Goal: Transaction & Acquisition: Purchase product/service

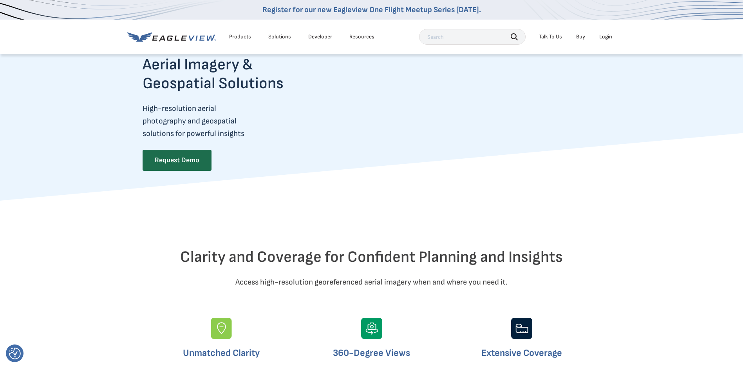
scroll to position [38, 0]
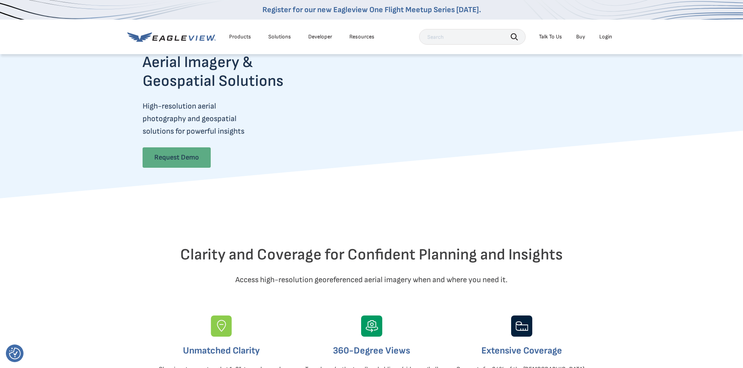
click at [184, 161] on link "Request Demo" at bounding box center [177, 157] width 68 height 20
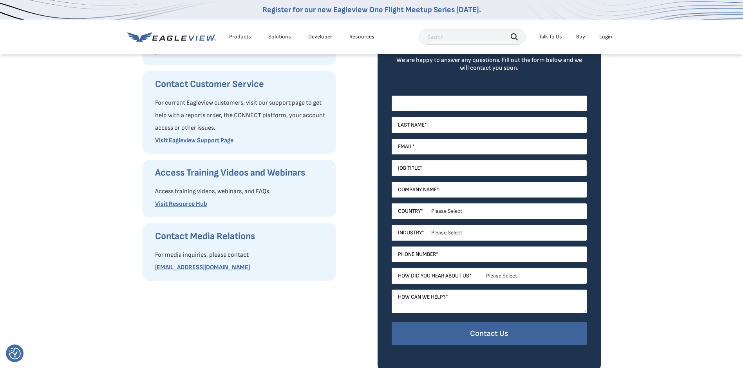
click at [484, 103] on input "First Name *" at bounding box center [489, 104] width 195 height 16
type input "Ricardo"
type input "Lujano"
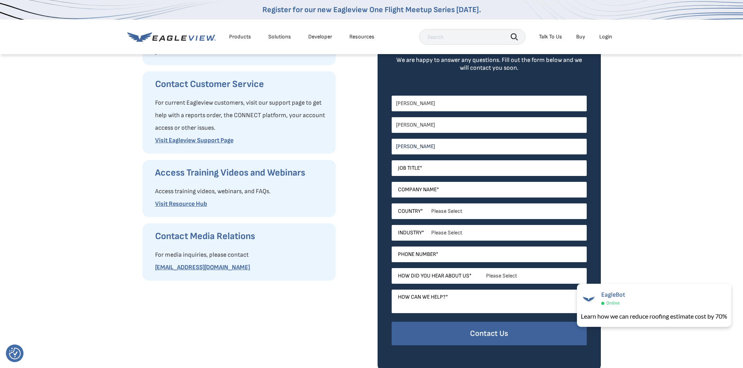
drag, startPoint x: 411, startPoint y: 148, endPoint x: 395, endPoint y: 146, distance: 16.2
click at [395, 146] on input "ricardo" at bounding box center [489, 147] width 195 height 16
type input "ricardo@matadorconstructionaz.com"
type input "7275604581"
click at [452, 168] on input "Job Title *" at bounding box center [489, 168] width 195 height 16
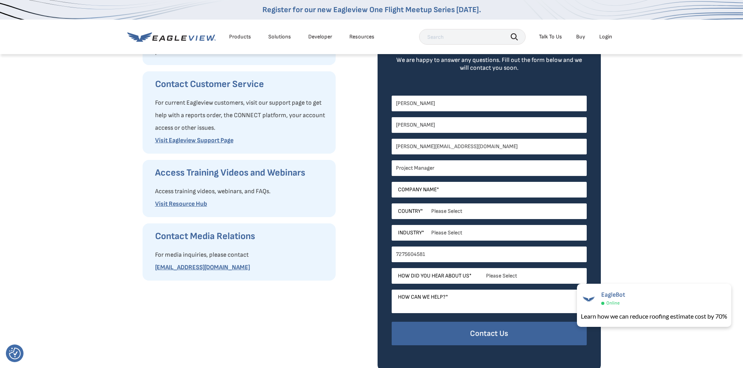
type input "Project Manager"
click at [440, 195] on input "Company Name *" at bounding box center [489, 190] width 195 height 16
type input "Matador Construction"
select select "[GEOGRAPHIC_DATA]"
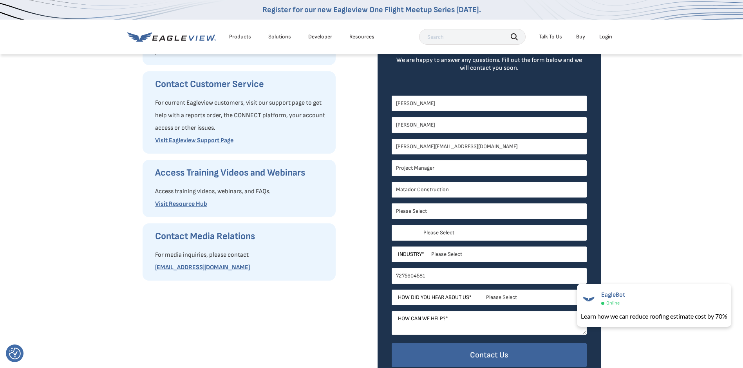
select select "Arizona"
click at [420, 255] on select "Please Select Architects & Engineering Construction Electric/Gas Utilities Gove…" at bounding box center [489, 254] width 195 height 16
select select "Construction"
click at [392, 246] on select "Please Select Architects & Engineering Construction Electric/Gas Utilities Gove…" at bounding box center [489, 254] width 195 height 16
click at [488, 295] on select "Please Select Search Engine Social Media Word of Mouth Podcast Online Advertise…" at bounding box center [489, 297] width 195 height 16
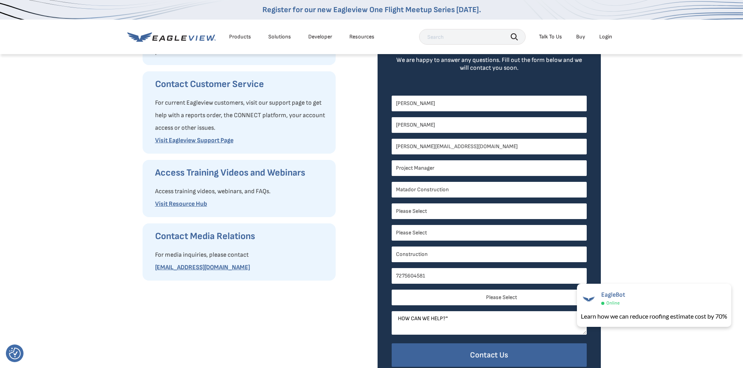
select select "Word of Mouth"
click at [392, 289] on select "Please Select Search Engine Social Media Word of Mouth Podcast Online Advertise…" at bounding box center [489, 297] width 195 height 16
click at [437, 297] on select "Please Select Search Engine Social Media Word of Mouth Podcast Online Advertise…" at bounding box center [489, 297] width 195 height 16
click at [434, 314] on textarea "How can we help? *" at bounding box center [489, 322] width 195 height 23
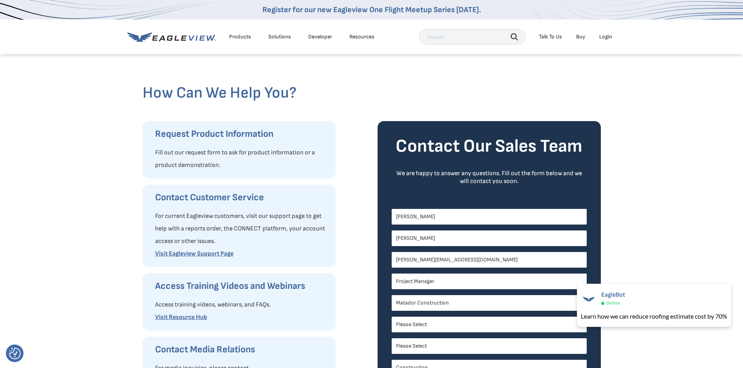
scroll to position [0, 3]
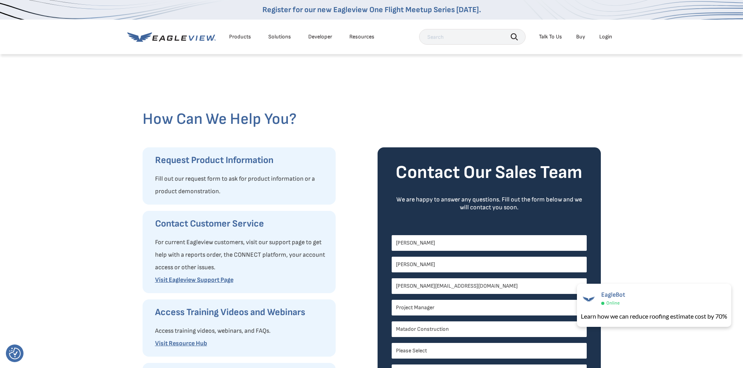
click at [163, 32] on icon at bounding box center [171, 37] width 89 height 10
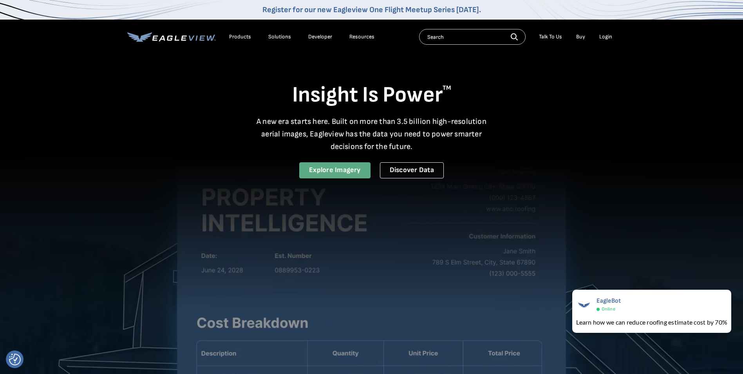
click at [347, 166] on link "Explore Imagery" at bounding box center [334, 170] width 71 height 16
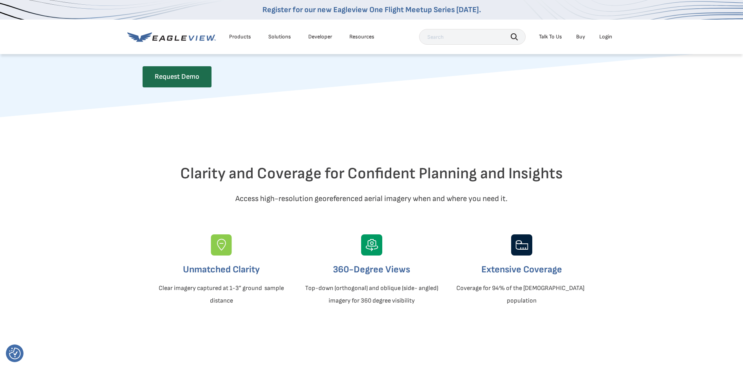
scroll to position [0, 3]
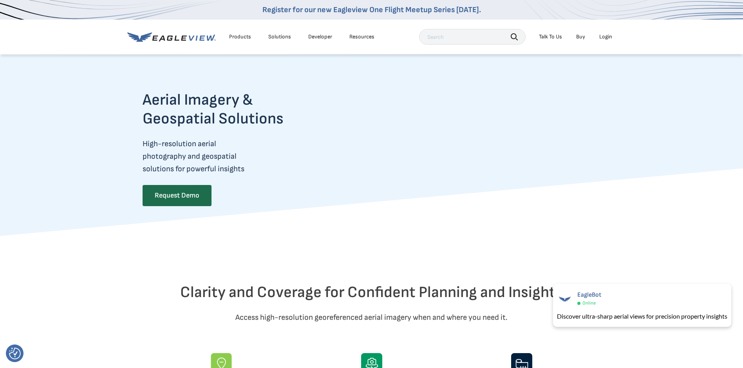
click at [608, 36] on div "Login" at bounding box center [605, 36] width 13 height 7
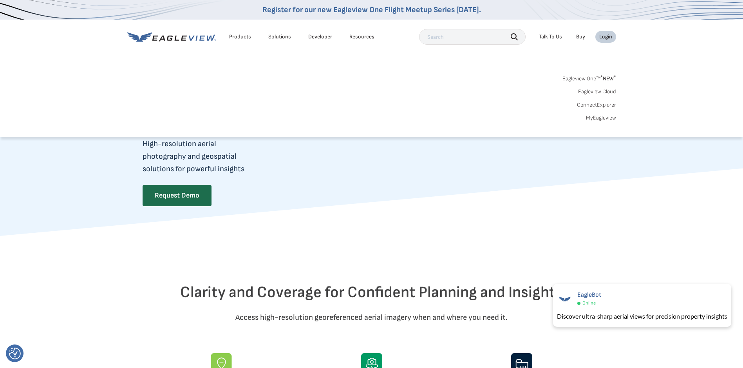
click at [577, 36] on link "Buy" at bounding box center [580, 36] width 9 height 7
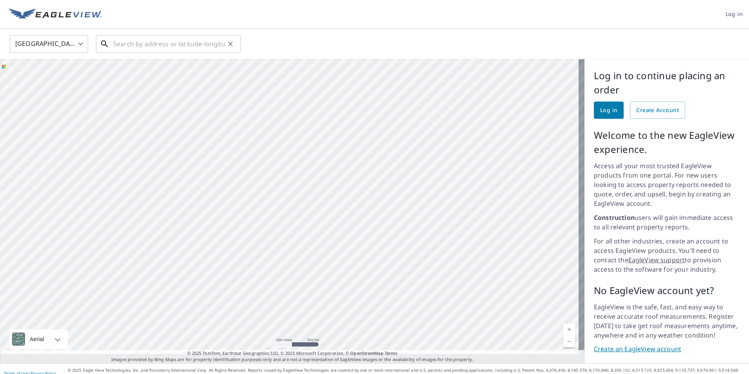
click at [211, 42] on input "text" at bounding box center [169, 44] width 112 height 22
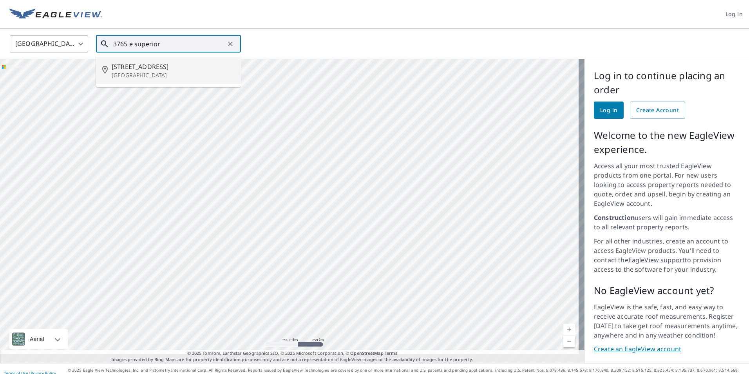
click at [177, 70] on span "[STREET_ADDRESS]" at bounding box center [173, 66] width 123 height 9
type input "[STREET_ADDRESS]"
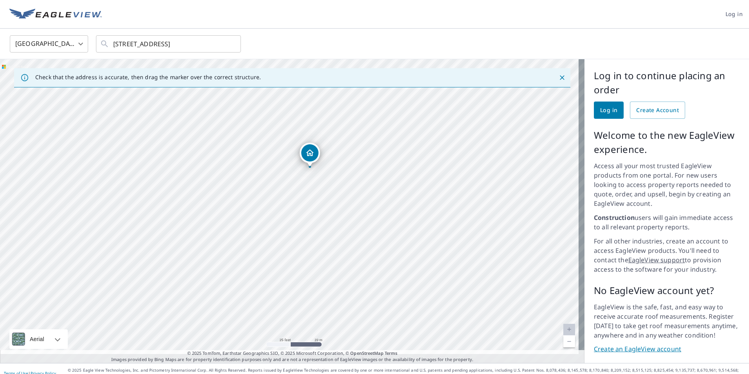
click at [314, 145] on div "Dropped pin, building 1, Residential property, 3765 E Superior Rd San Tan Valle…" at bounding box center [309, 152] width 17 height 17
click at [314, 146] on div "[STREET_ADDRESS]" at bounding box center [292, 211] width 584 height 304
click at [289, 193] on icon "Dropped pin, building 1, Residential property, 3765 E Superior Rd San Tan Valle…" at bounding box center [289, 190] width 9 height 9
click at [428, 141] on div "[STREET_ADDRESS]" at bounding box center [292, 211] width 584 height 304
drag, startPoint x: 299, startPoint y: 175, endPoint x: 296, endPoint y: 188, distance: 13.7
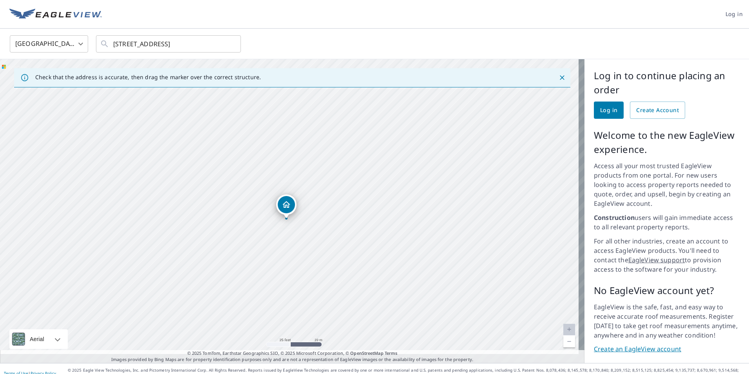
click at [296, 188] on div "[STREET_ADDRESS]" at bounding box center [292, 211] width 584 height 304
click at [282, 208] on icon "Dropped pin, building 1, Residential property, 3765 E Superior Rd San Tan Valle…" at bounding box center [286, 204] width 9 height 9
